Goal: Navigation & Orientation: Find specific page/section

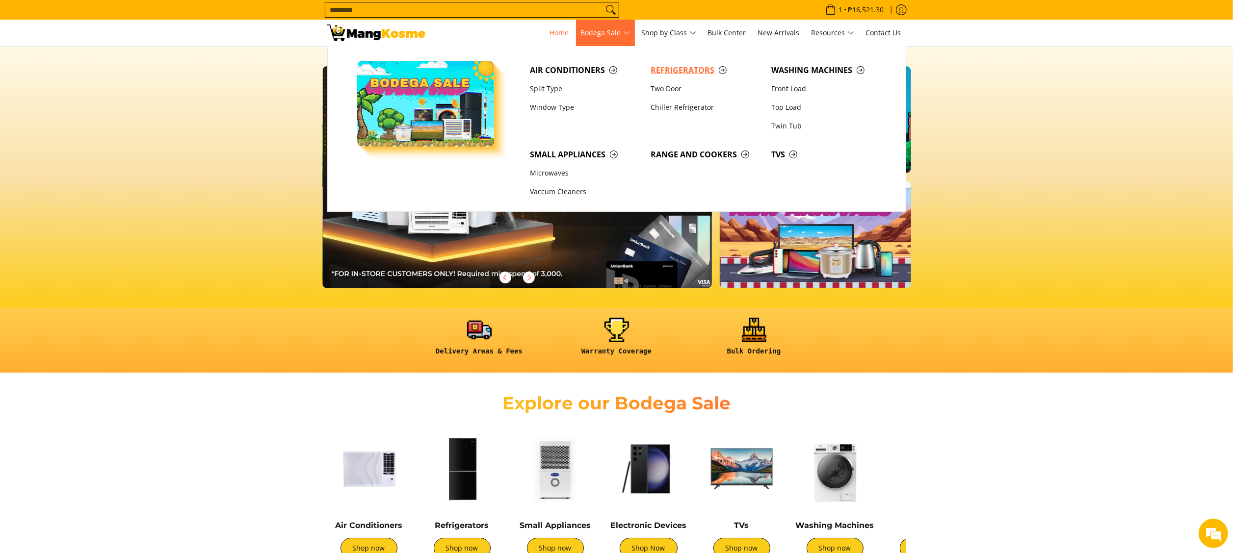
scroll to position [0, 780]
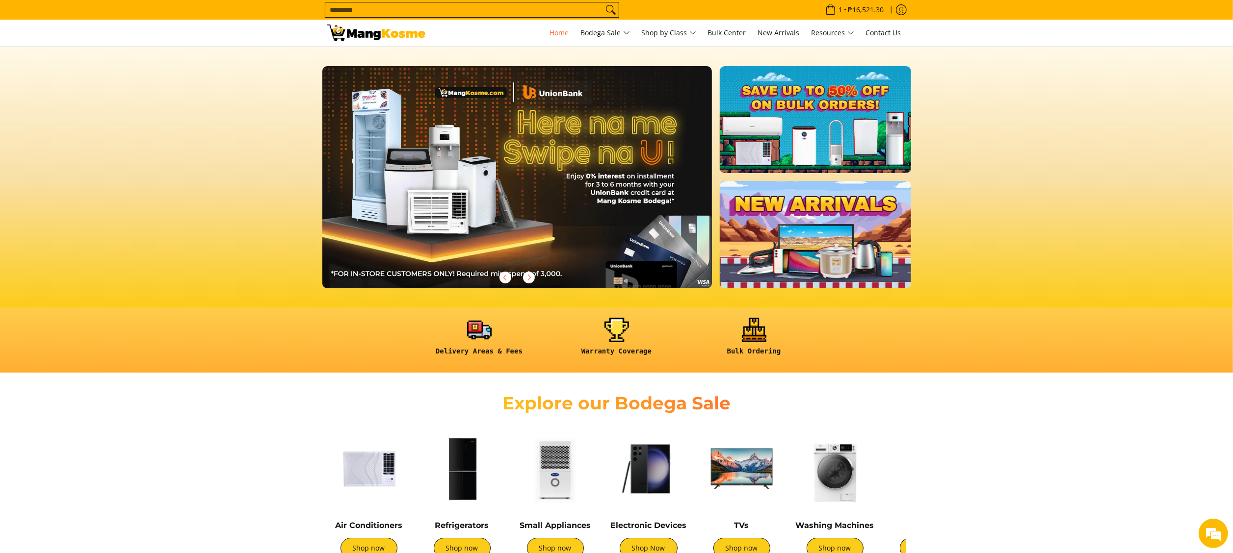
click at [242, 428] on section "Explore our Bodega Sale Air Conditioners Shop now Refrigerators Shop now" at bounding box center [616, 489] width 1233 height 222
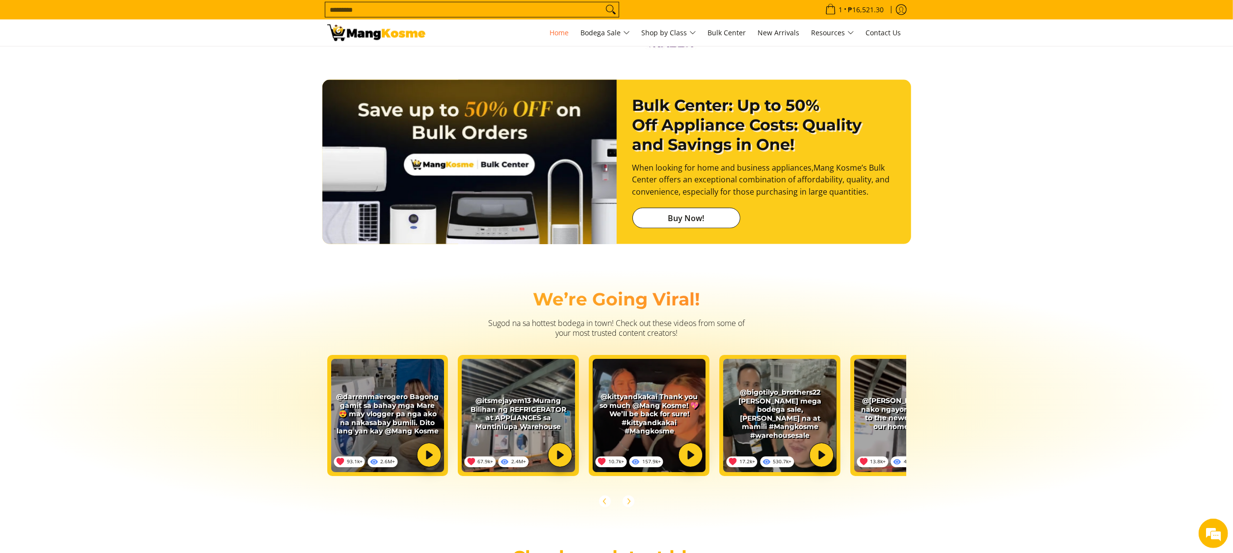
scroll to position [0, 1560]
click at [837, 468] on div "17.2k+ 530.7k+" at bounding box center [779, 415] width 121 height 121
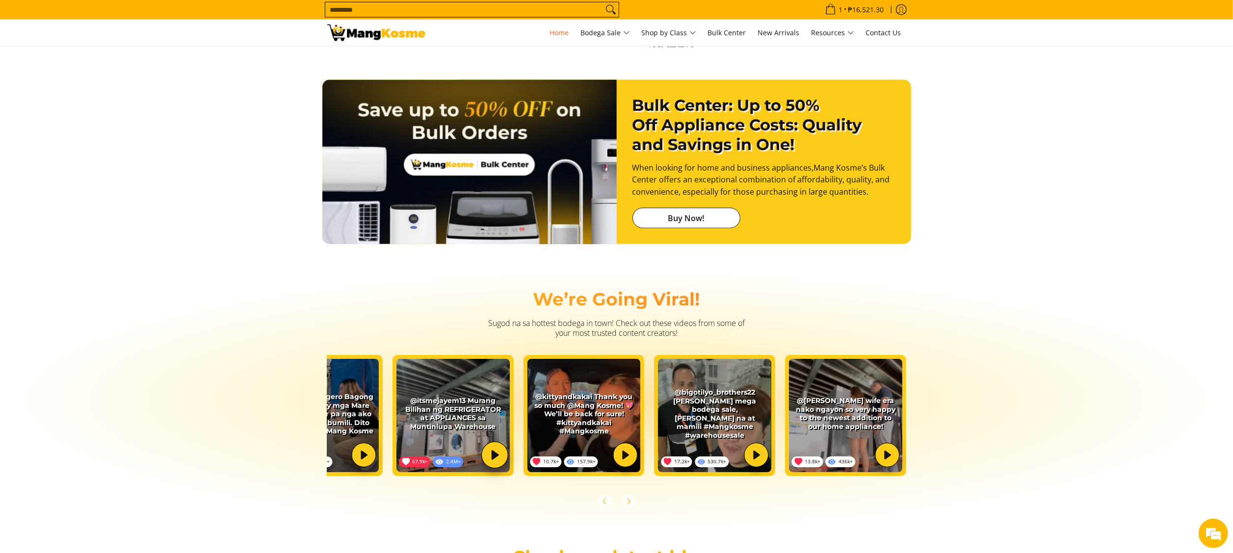
drag, startPoint x: 895, startPoint y: 412, endPoint x: 464, endPoint y: 395, distance: 431.6
click at [464, 395] on div "93.1k+ 2.6M+" at bounding box center [584, 418] width 654 height 136
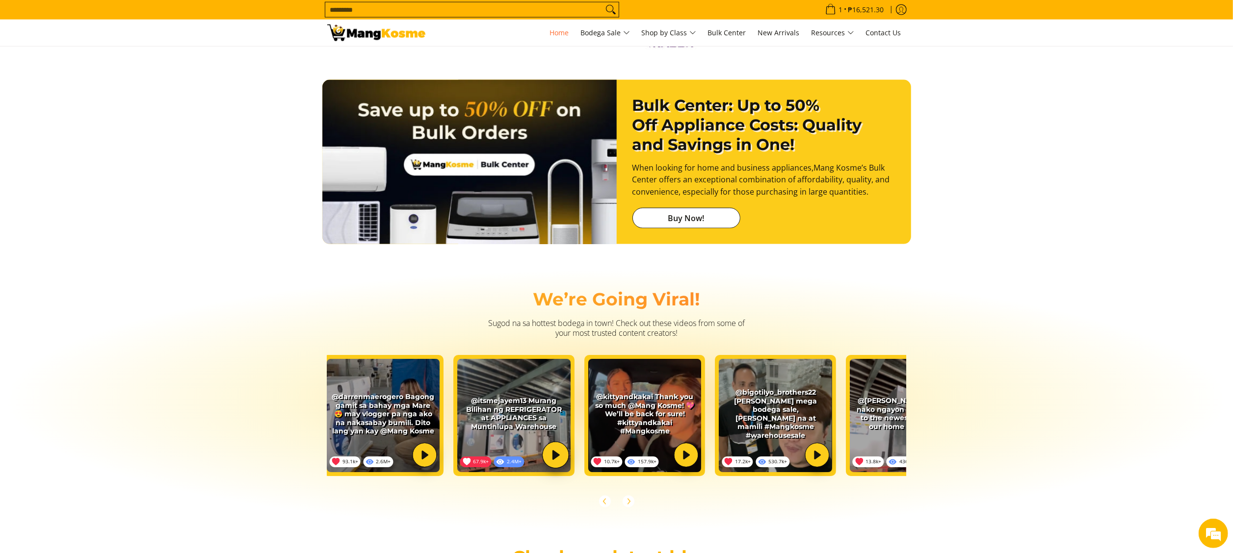
scroll to position [0, 0]
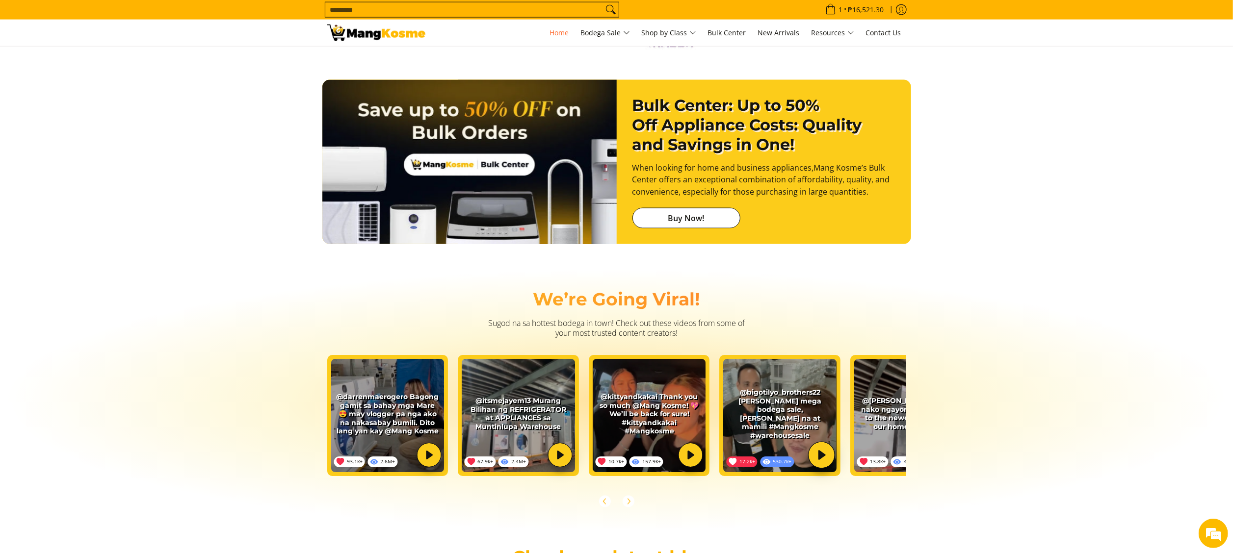
drag, startPoint x: 484, startPoint y: 410, endPoint x: 729, endPoint y: 425, distance: 245.2
click at [729, 425] on div "93.1k+ 2.6M+" at bounding box center [649, 418] width 654 height 136
click at [428, 466] on link at bounding box center [387, 415] width 113 height 113
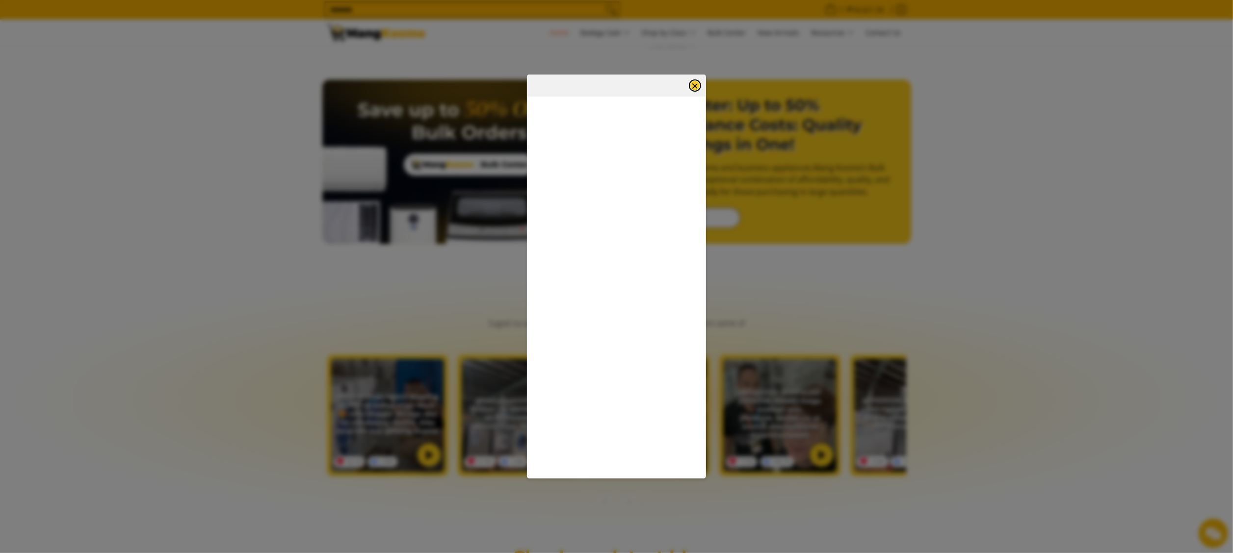
scroll to position [0, 0]
click at [700, 86] on button "×" at bounding box center [695, 85] width 12 height 12
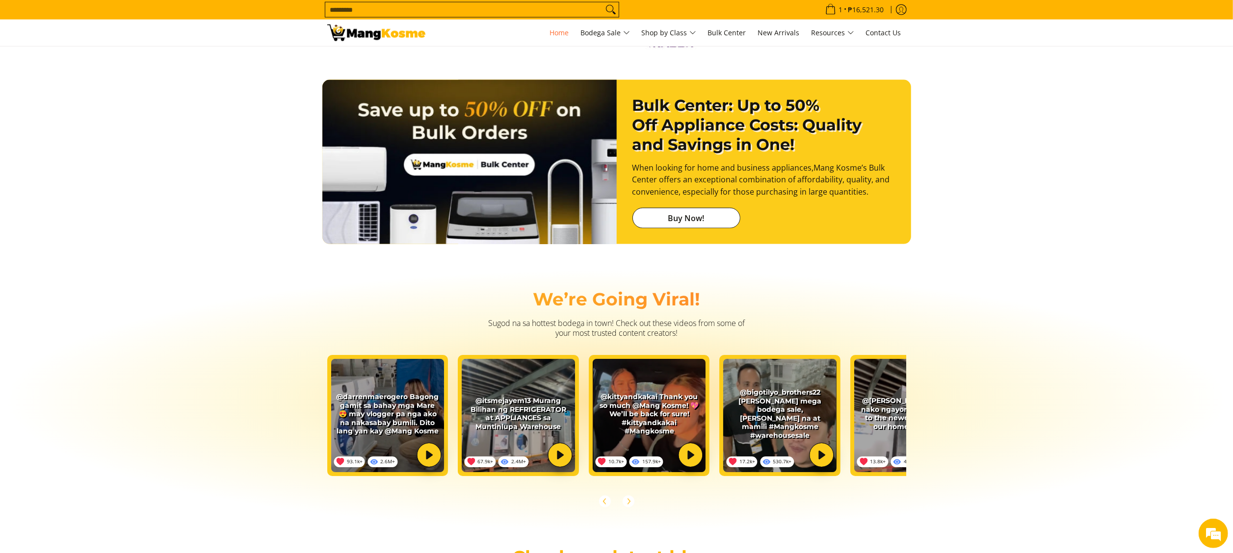
scroll to position [0, 1591]
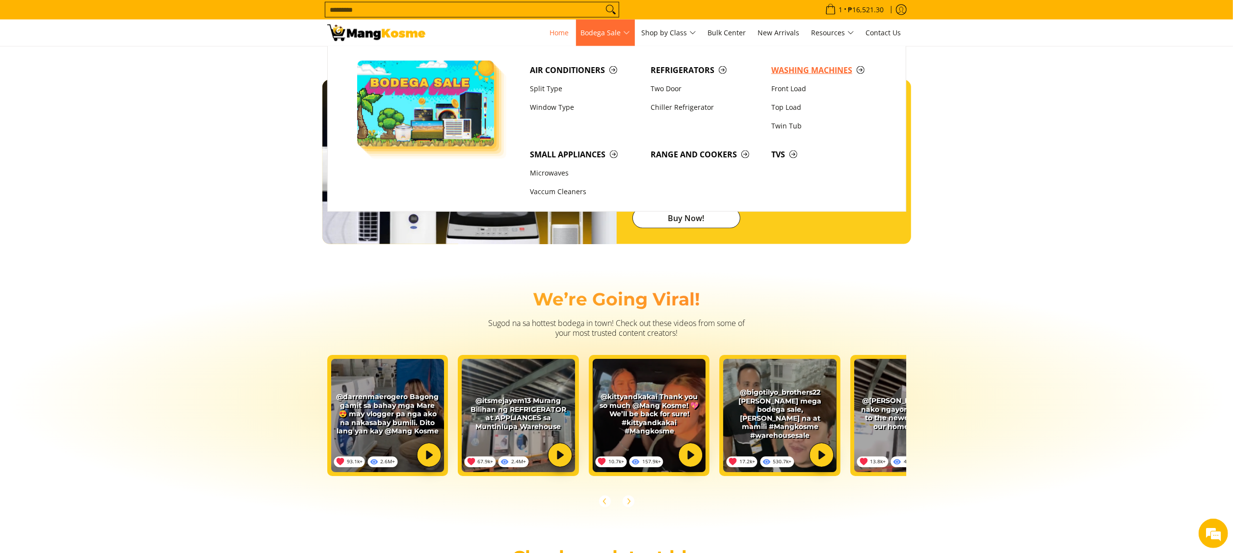
click at [801, 67] on span "Washing Machines" at bounding box center [826, 70] width 111 height 12
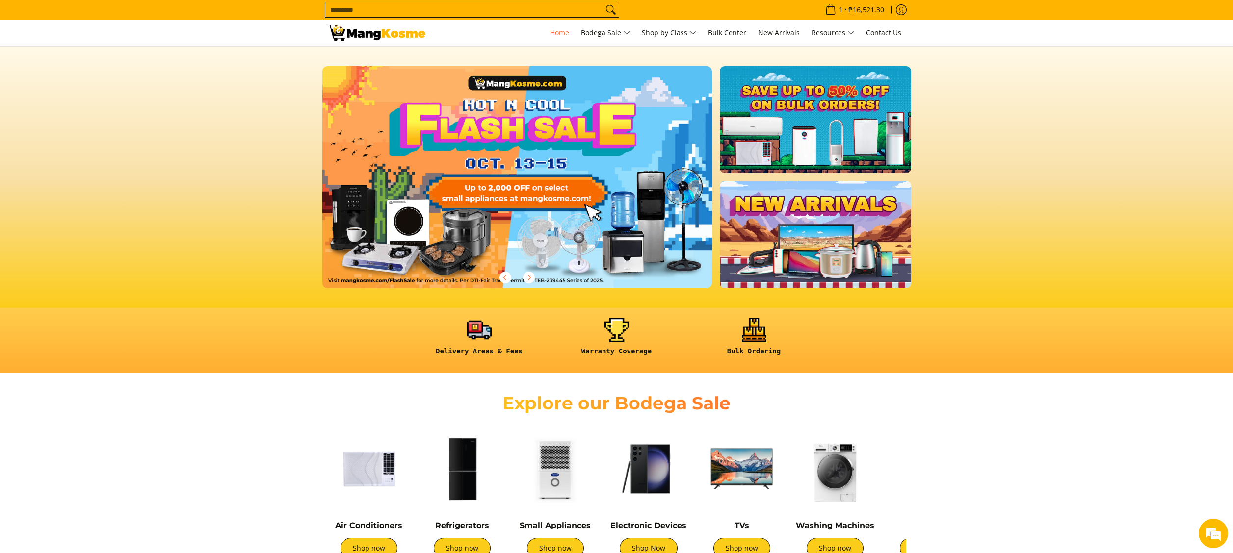
scroll to position [859, 0]
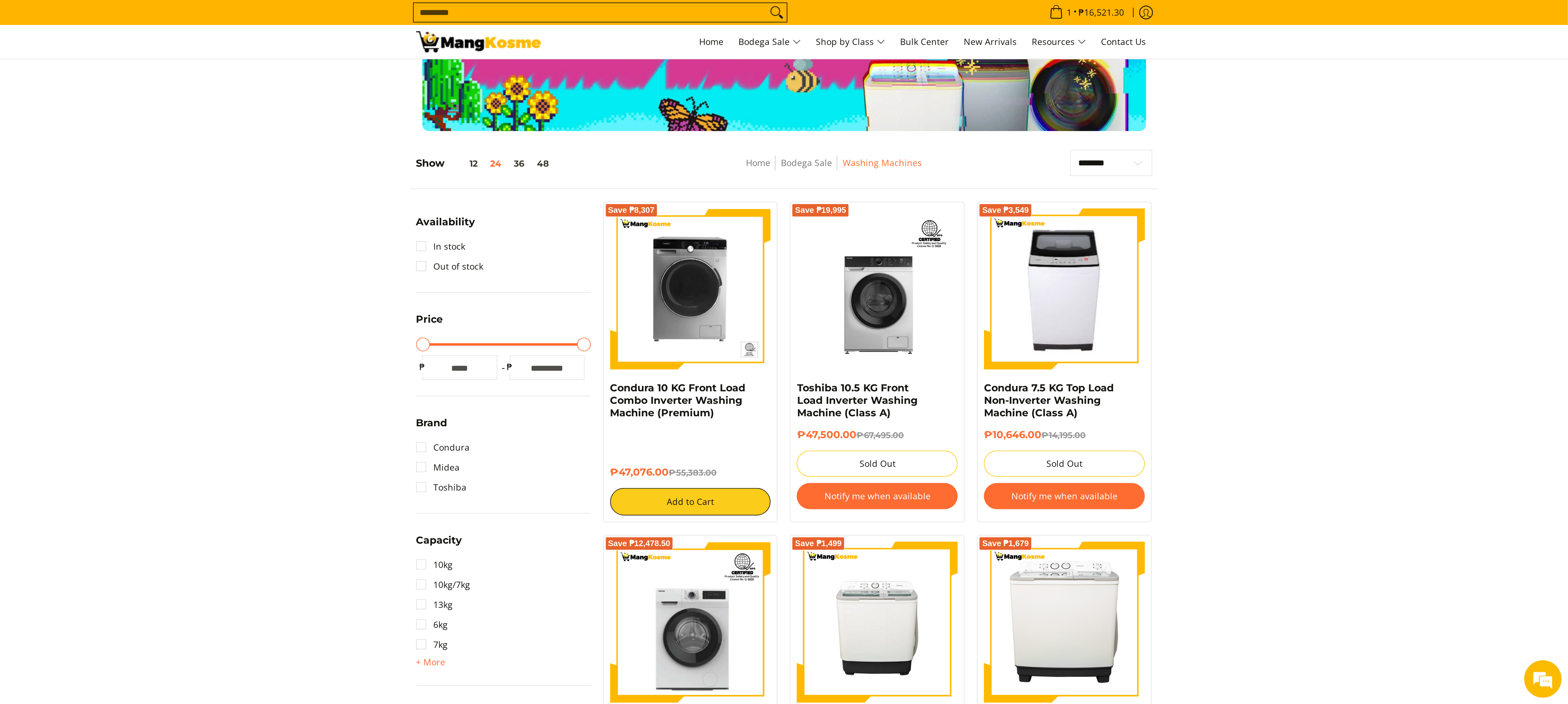
scroll to position [62, 0]
